Goal: Transaction & Acquisition: Purchase product/service

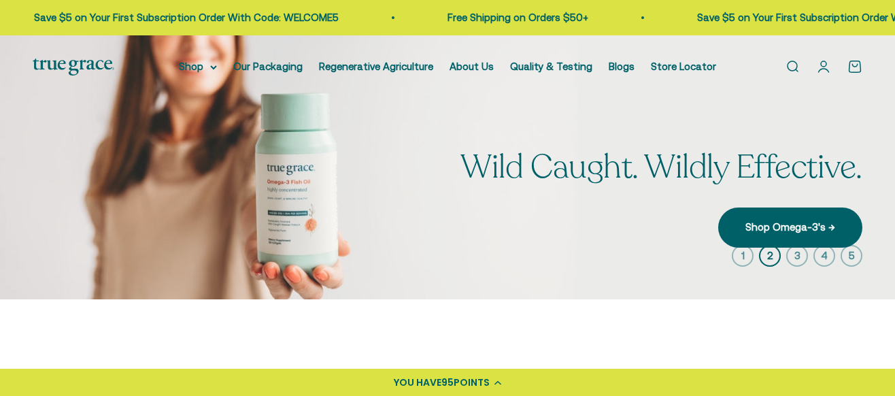
click at [816, 74] on link "Open account page" at bounding box center [823, 66] width 15 height 15
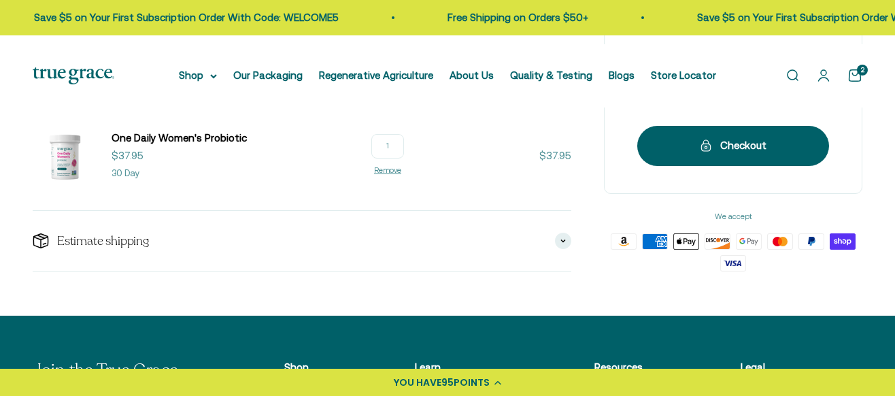
scroll to position [292, 0]
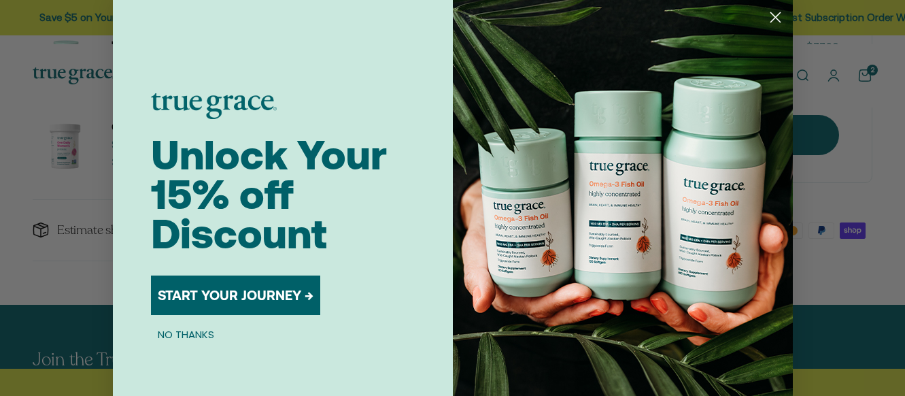
click at [894, 101] on html "[PERSON_NAME] 95 points ⚡ You're 105 points away! $5 off 200 points Not enough …" at bounding box center [452, 344] width 905 height 1273
click at [780, 22] on circle "Close dialog" at bounding box center [774, 17] width 22 height 22
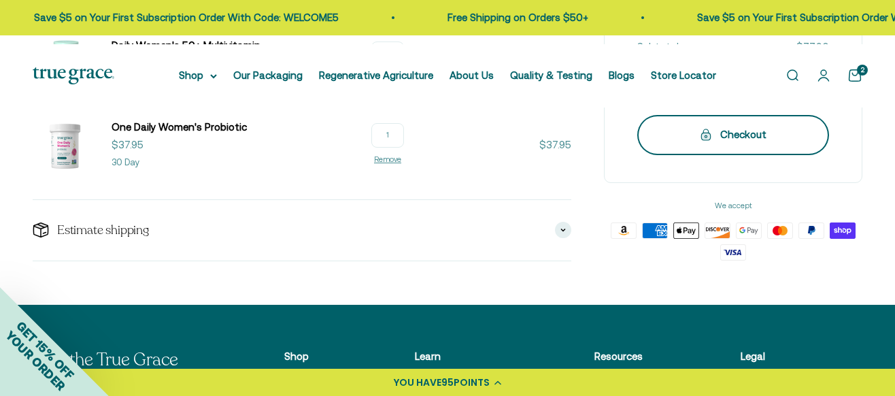
click at [755, 155] on button "Checkout" at bounding box center [733, 135] width 192 height 39
